Goal: Task Accomplishment & Management: Manage account settings

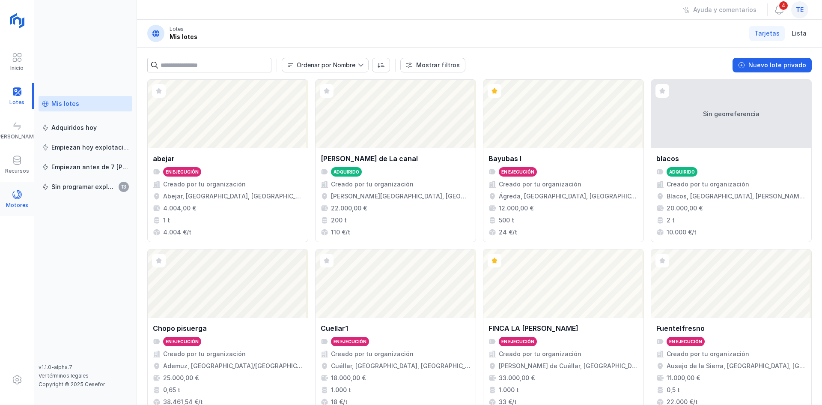
click at [26, 202] on div "Motores" at bounding box center [17, 205] width 22 height 7
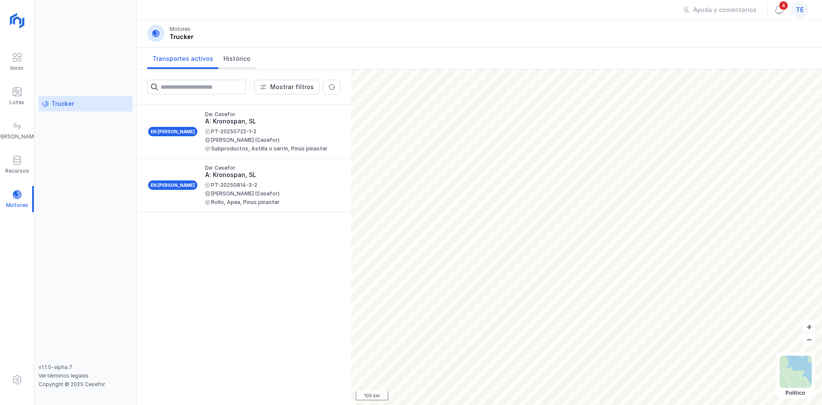
click at [244, 60] on span "Histórico" at bounding box center [237, 58] width 27 height 9
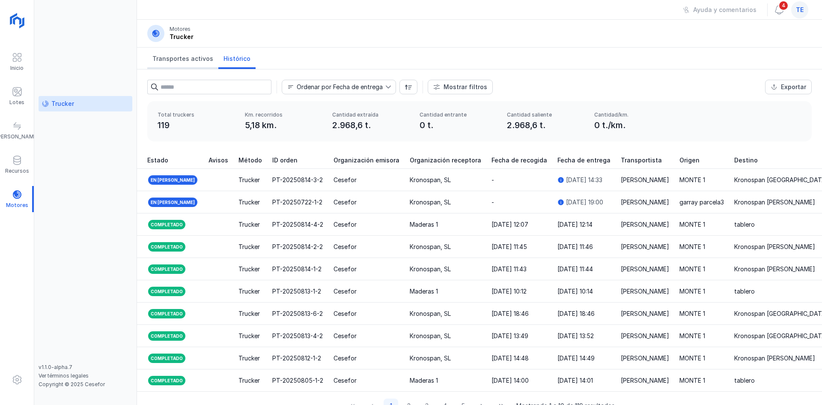
click at [189, 57] on span "Transportes activos" at bounding box center [183, 58] width 61 height 9
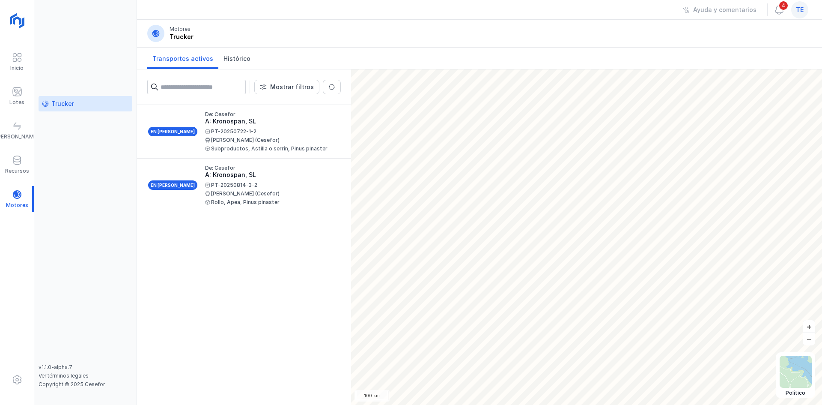
click at [807, 8] on div "te" at bounding box center [800, 9] width 17 height 17
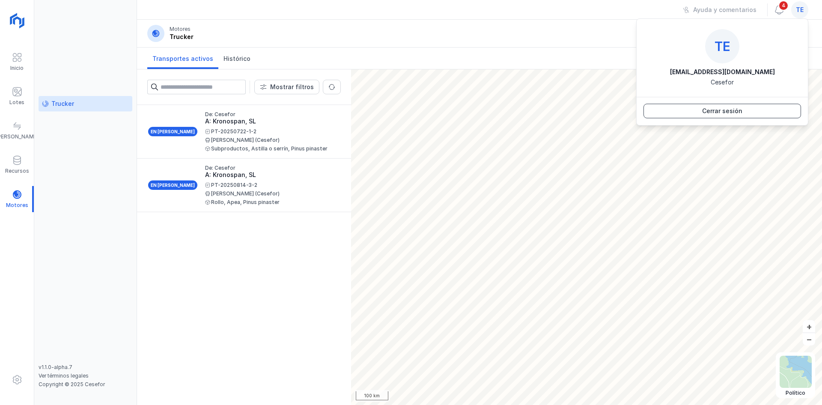
click at [734, 109] on div "Cerrar sesión" at bounding box center [723, 111] width 40 height 9
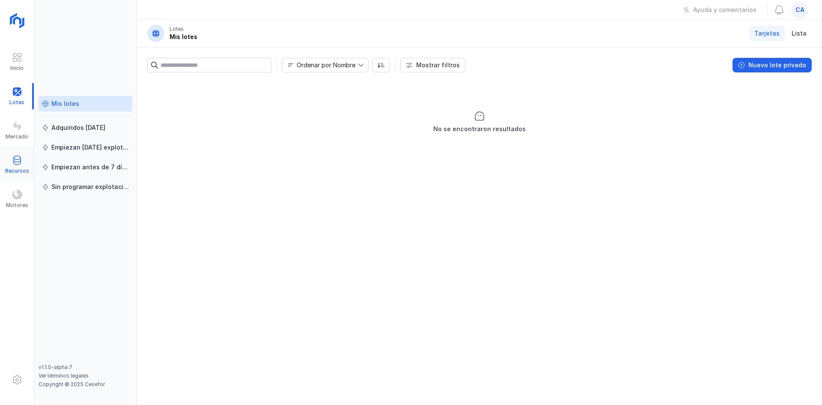
click at [19, 159] on span at bounding box center [17, 160] width 10 height 10
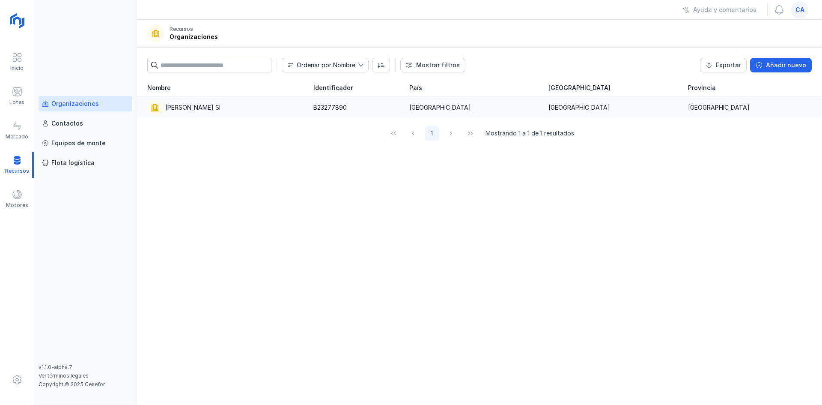
click at [219, 101] on div "[PERSON_NAME] Sl" at bounding box center [225, 107] width 156 height 15
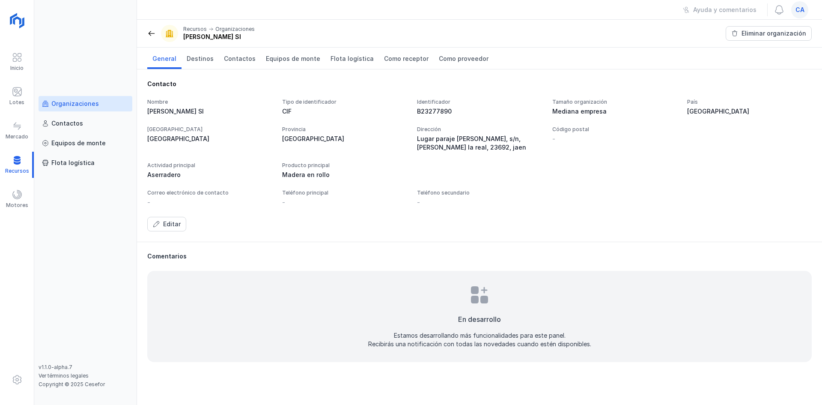
drag, startPoint x: 416, startPoint y: 138, endPoint x: 466, endPoint y: 150, distance: 51.5
click at [466, 150] on div "Nombre Maderas Campos Sl Tipo de identificador CIF Identificador B23277890 Tama…" at bounding box center [479, 125] width 665 height 53
click at [466, 150] on div "Lugar paraje llano mazuelos, s/n, alcala la real, 23692, jaen" at bounding box center [479, 143] width 125 height 17
drag, startPoint x: 466, startPoint y: 150, endPoint x: 493, endPoint y: 137, distance: 30.5
click at [469, 149] on div "Lugar paraje llano mazuelos, s/n, alcala la real, 23692, jaen" at bounding box center [479, 143] width 125 height 17
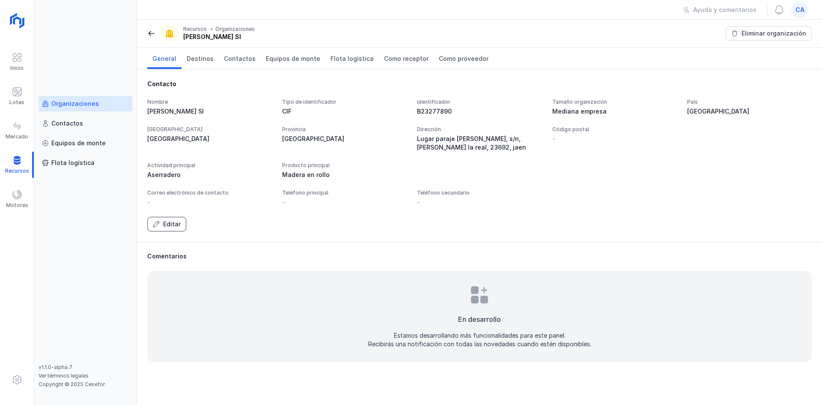
drag, startPoint x: 167, startPoint y: 228, endPoint x: 172, endPoint y: 226, distance: 4.6
click at [172, 226] on div "Editar" at bounding box center [172, 224] width 18 height 9
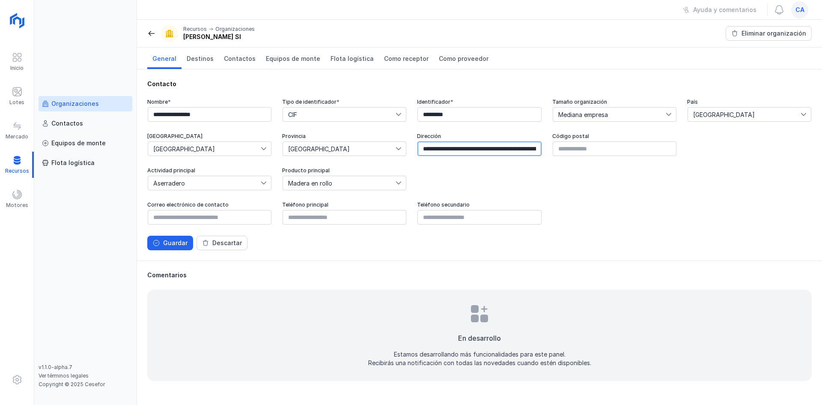
click at [449, 149] on input "**********" at bounding box center [480, 148] width 124 height 15
click at [449, 150] on input "**********" at bounding box center [480, 148] width 124 height 15
click at [179, 243] on div "Guardar" at bounding box center [175, 243] width 24 height 9
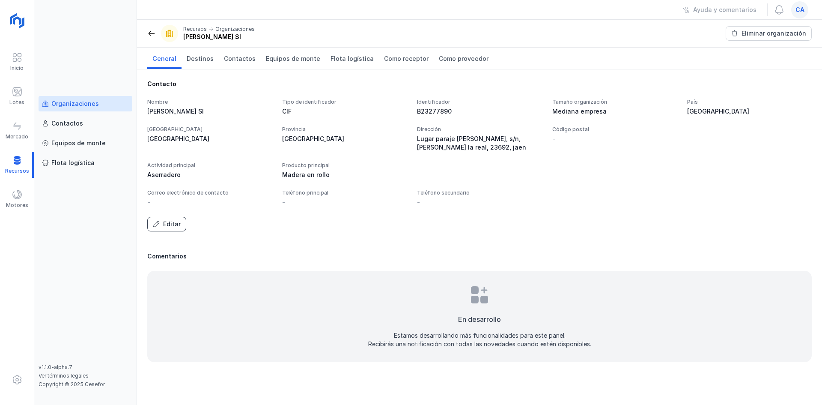
click at [163, 224] on button "Editar" at bounding box center [166, 224] width 39 height 15
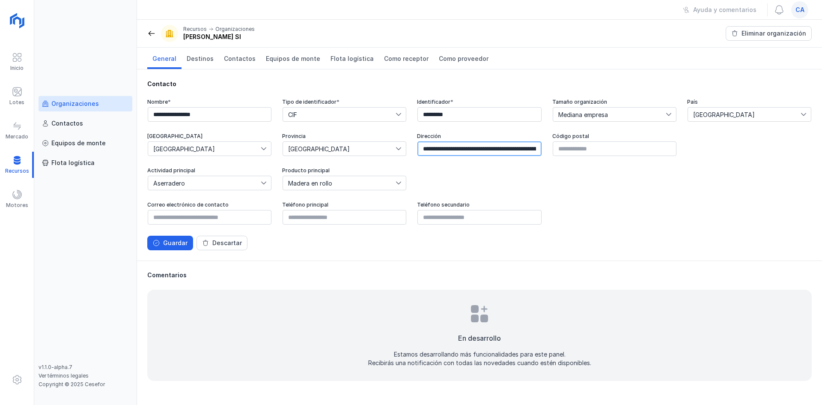
click at [476, 151] on input "**********" at bounding box center [480, 148] width 124 height 15
paste input "text"
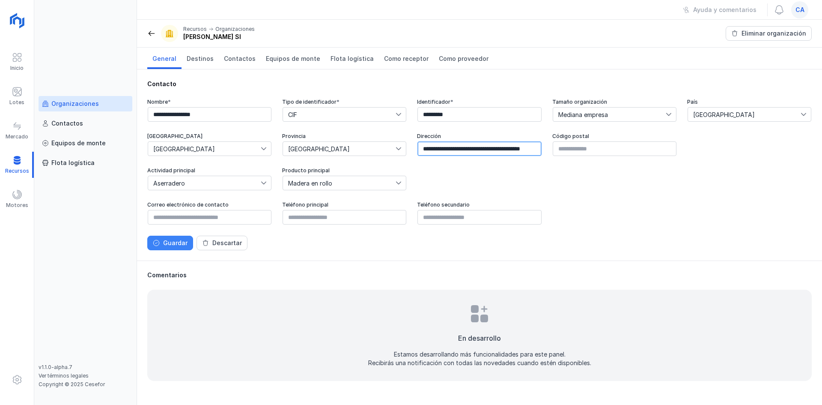
type input "**********"
click at [163, 246] on button "Guardar" at bounding box center [170, 243] width 46 height 15
